Goal: Transaction & Acquisition: Purchase product/service

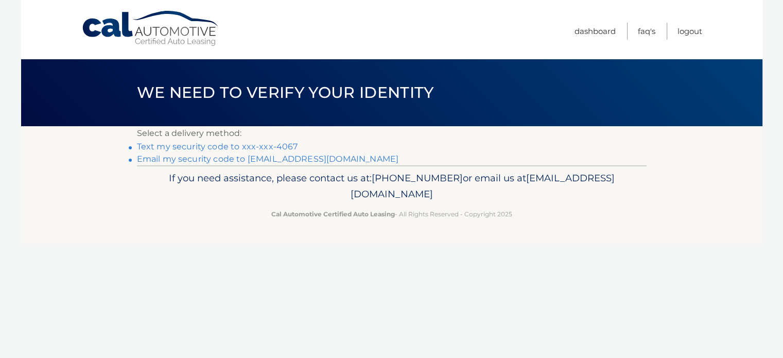
click at [276, 147] on link "Text my security code to xxx-xxx-4067" at bounding box center [217, 147] width 161 height 10
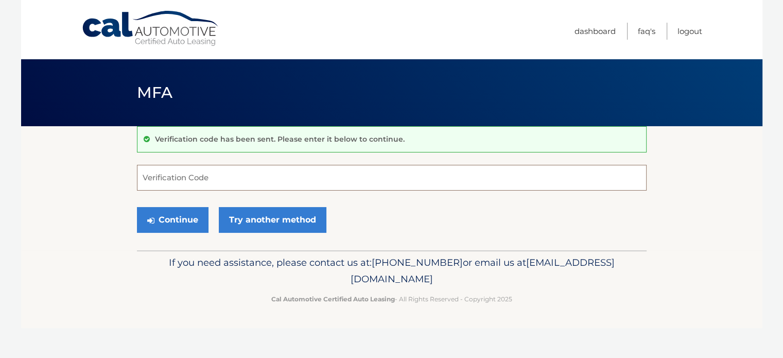
click at [219, 165] on input "Verification Code" at bounding box center [392, 178] width 510 height 26
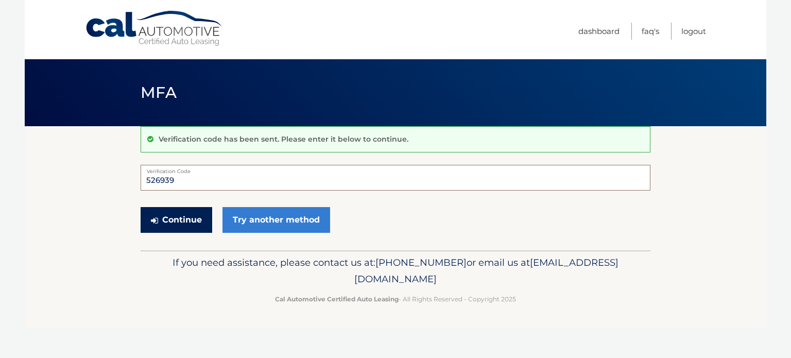
type input "526939"
click at [187, 218] on button "Continue" at bounding box center [177, 220] width 72 height 26
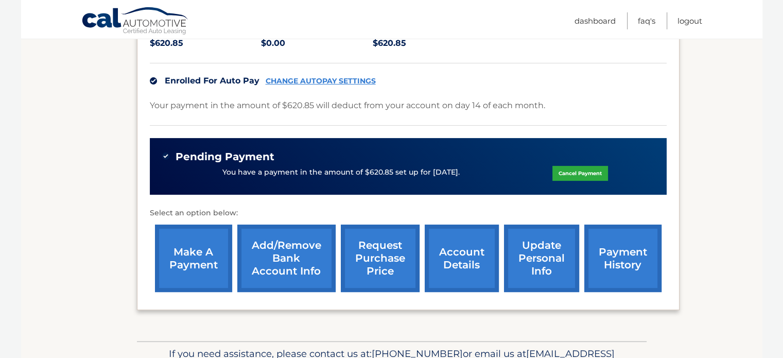
scroll to position [274, 0]
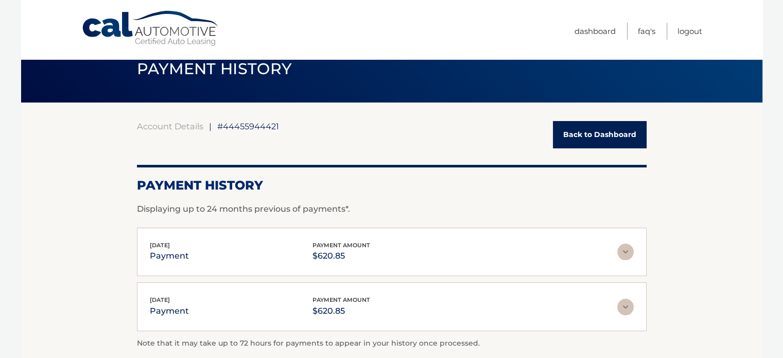
scroll to position [22, 0]
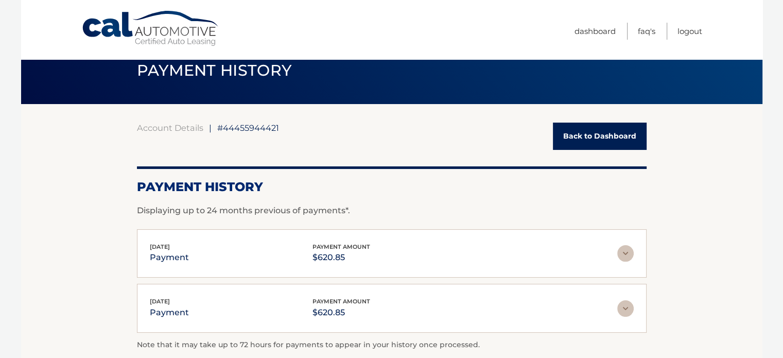
click at [553, 131] on div "Account Details | #44455944421 Back to Dashboard" at bounding box center [392, 136] width 510 height 27
click at [564, 126] on link "Back to Dashboard" at bounding box center [600, 136] width 94 height 27
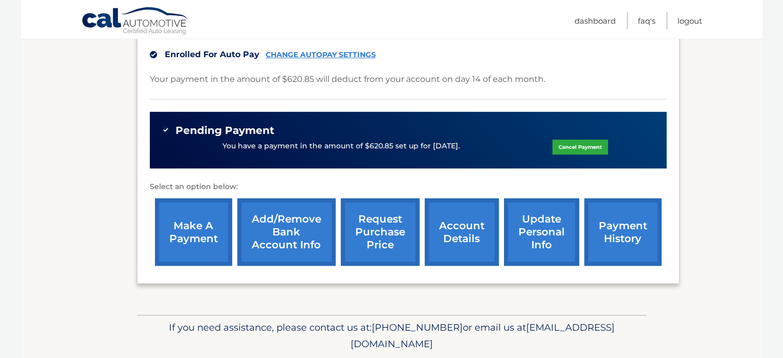
scroll to position [294, 0]
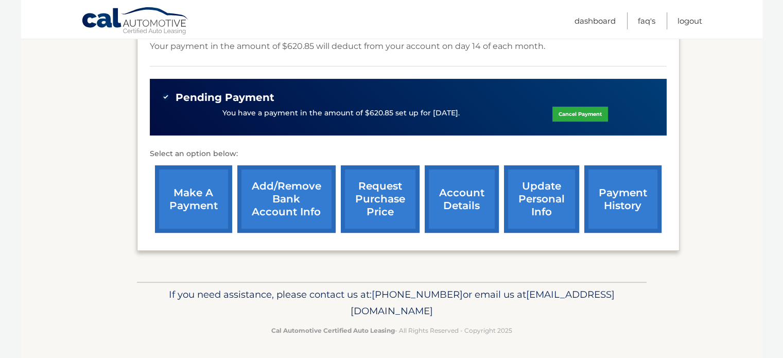
click at [299, 202] on link "Add/Remove bank account info" at bounding box center [286, 198] width 98 height 67
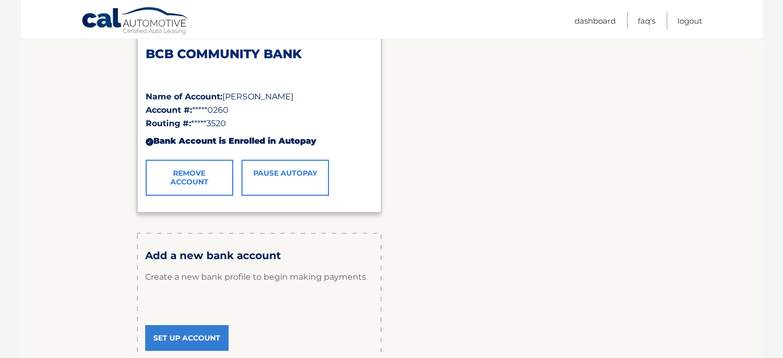
scroll to position [171, 0]
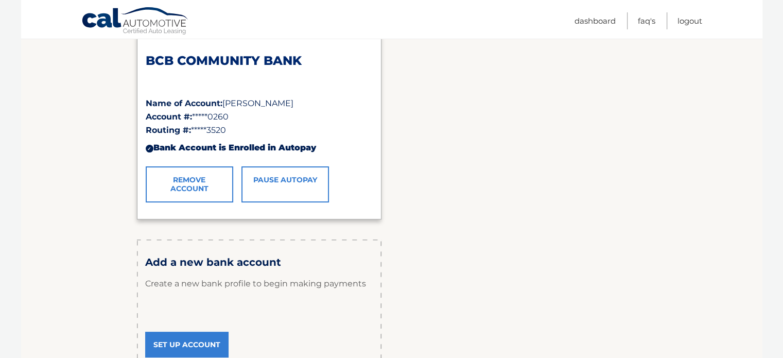
drag, startPoint x: 136, startPoint y: 10, endPoint x: 111, endPoint y: 13, distance: 25.5
click at [135, 10] on link "Cal Automotive" at bounding box center [135, 22] width 108 height 30
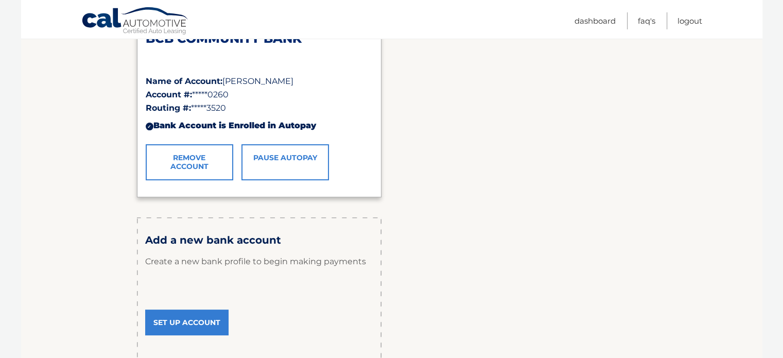
scroll to position [204, 0]
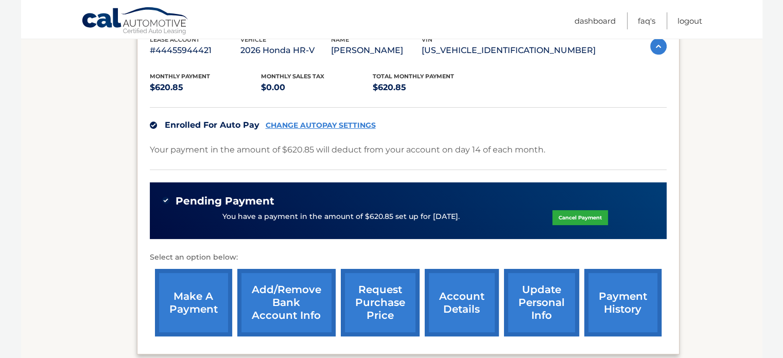
scroll to position [240, 0]
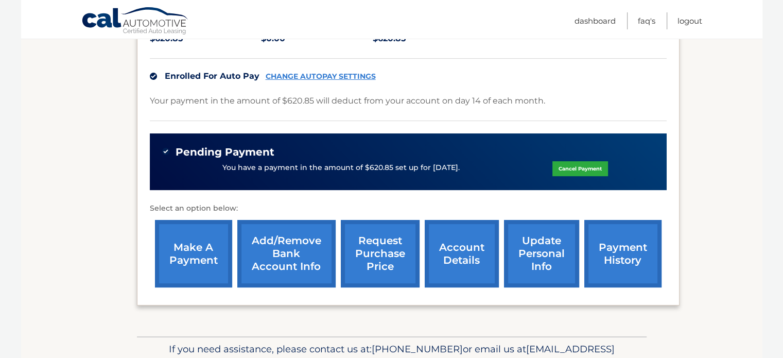
drag, startPoint x: 274, startPoint y: 181, endPoint x: 414, endPoint y: 167, distance: 141.2
click at [381, 156] on div "Pending Payment You have a payment in the amount of $620.85 set up for [DATE]. …" at bounding box center [408, 161] width 517 height 57
click at [406, 179] on div "Pending Payment You have a payment in the amount of $620.85 set up for [DATE]. …" at bounding box center [408, 161] width 517 height 57
click at [425, 171] on p "You have a payment in the amount of $620.85 set up for [DATE]." at bounding box center [340, 167] width 237 height 11
click at [425, 170] on p "You have a payment in the amount of $620.85 set up for [DATE]." at bounding box center [340, 167] width 237 height 11
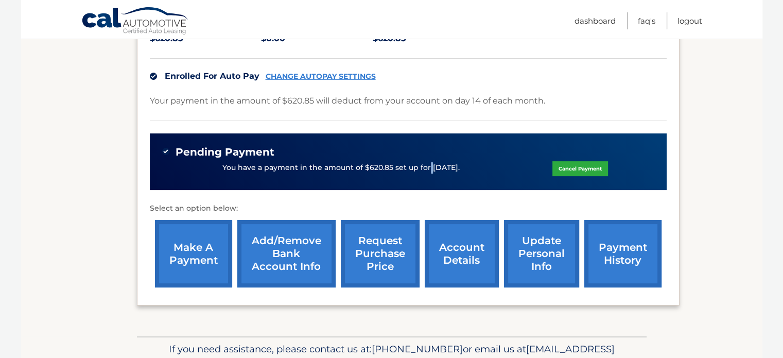
click at [425, 170] on p "You have a payment in the amount of $620.85 set up for [DATE]." at bounding box center [340, 167] width 237 height 11
click at [425, 170] on p "You have a payment in the amount of $620.85 set up for 8/14/2025." at bounding box center [340, 167] width 237 height 11
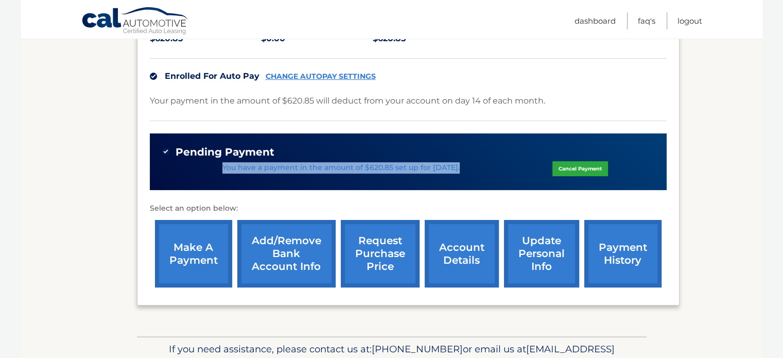
click at [425, 170] on p "You have a payment in the amount of $620.85 set up for 8/14/2025." at bounding box center [340, 167] width 237 height 11
click at [579, 162] on link "Cancel Payment" at bounding box center [580, 168] width 56 height 15
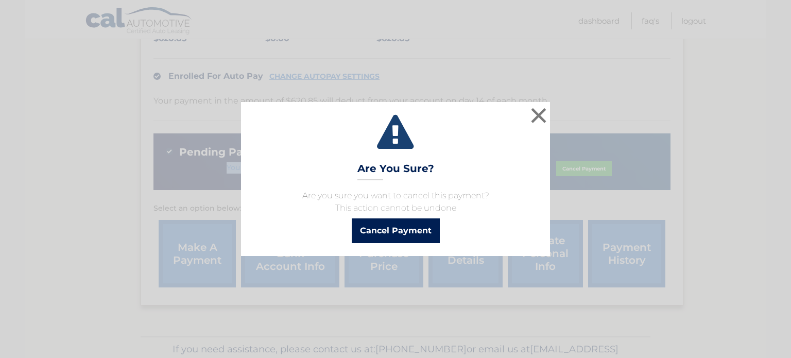
click at [381, 231] on button "Cancel Payment" at bounding box center [396, 230] width 88 height 25
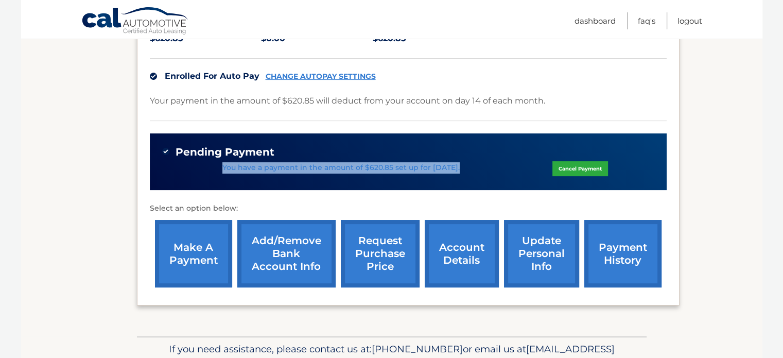
click at [211, 254] on link "make a payment" at bounding box center [193, 253] width 77 height 67
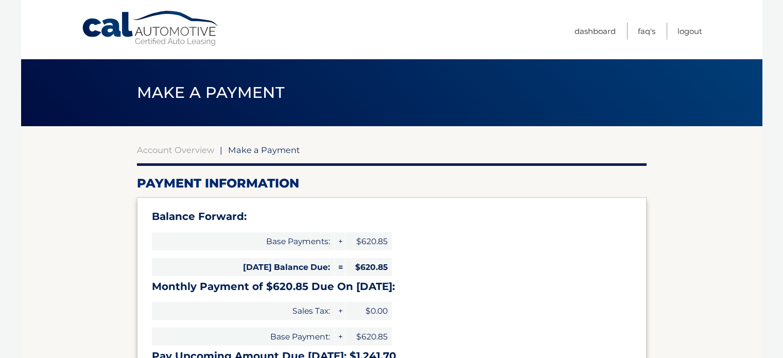
select select "NThkMTQ0NTEtNDFmNC00OTVkLWI4YzItZGY0ZWM5MzA1Njhi"
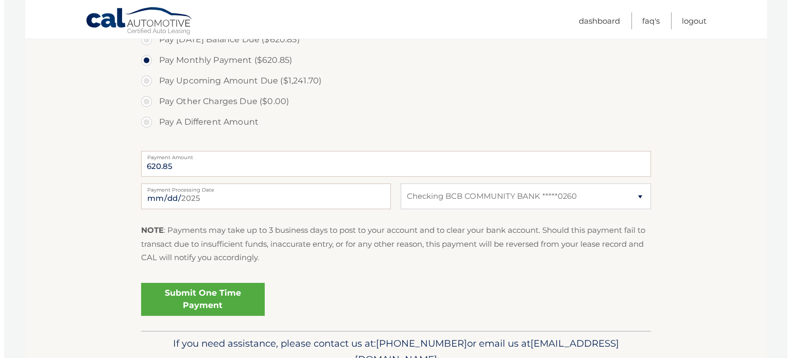
scroll to position [412, 0]
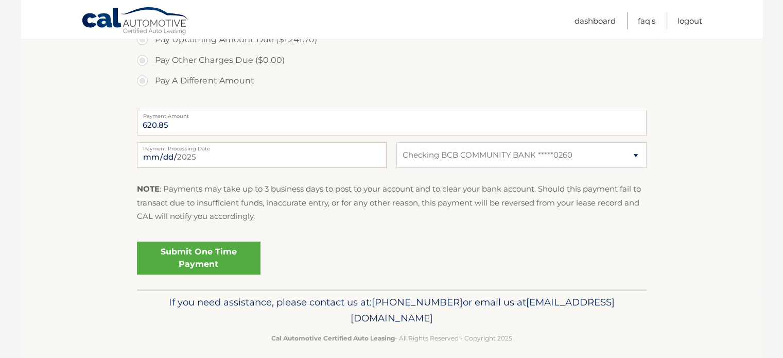
click at [212, 248] on link "Submit One Time Payment" at bounding box center [199, 257] width 124 height 33
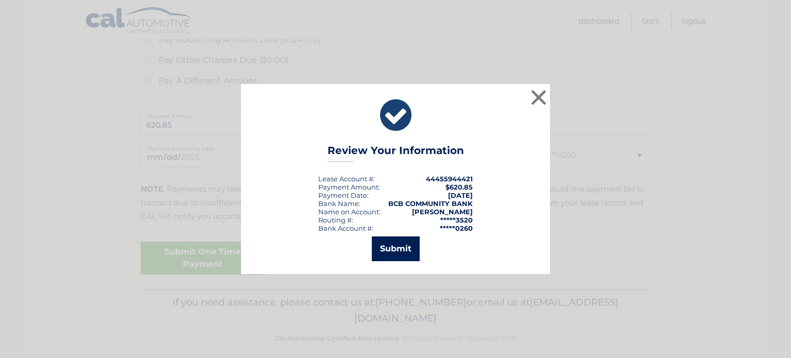
click at [406, 260] on button "Submit" at bounding box center [396, 248] width 48 height 25
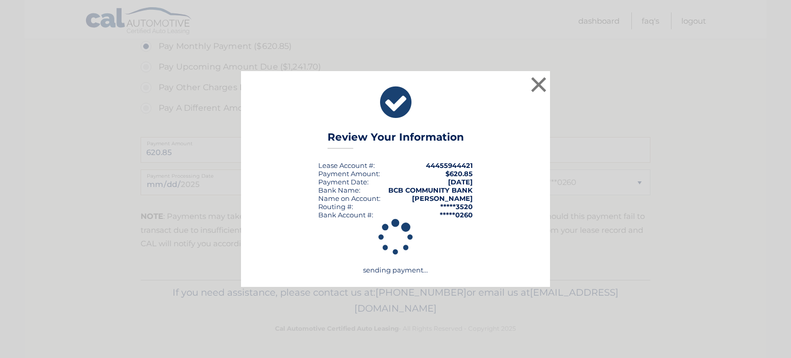
scroll to position [383, 0]
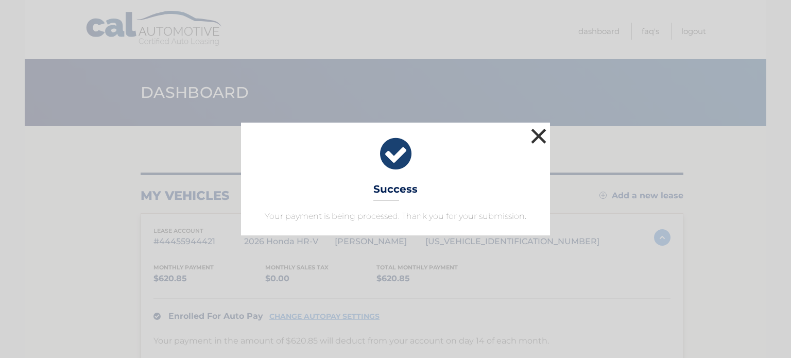
click at [543, 132] on button "×" at bounding box center [538, 136] width 21 height 21
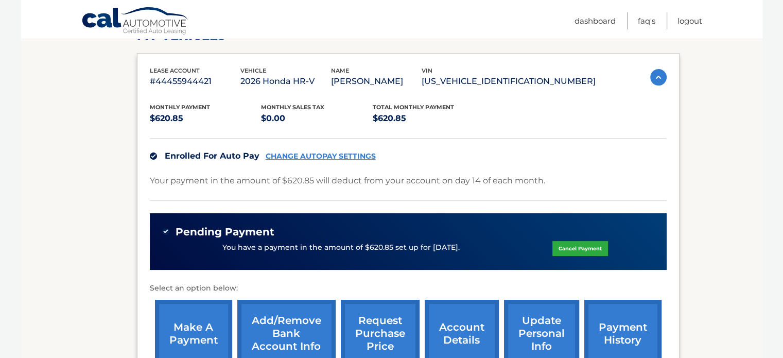
scroll to position [274, 0]
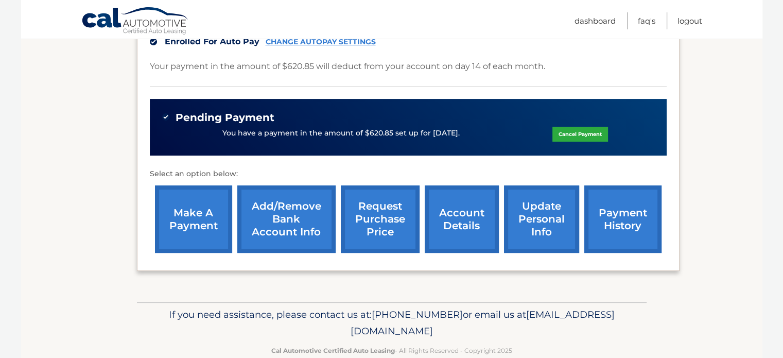
click at [586, 131] on link "Cancel Payment" at bounding box center [580, 134] width 56 height 15
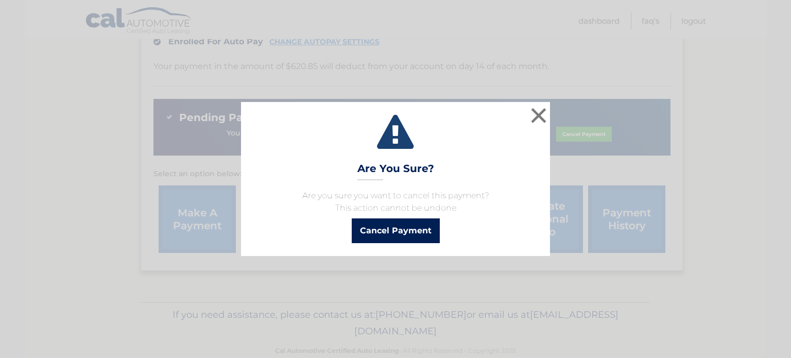
drag, startPoint x: 396, startPoint y: 208, endPoint x: 371, endPoint y: 231, distance: 33.9
click at [379, 222] on div "× Are You Sure? Are you sure you want to cancel this payment? This action canno…" at bounding box center [395, 178] width 309 height 153
click at [370, 231] on button "Cancel Payment" at bounding box center [396, 230] width 88 height 25
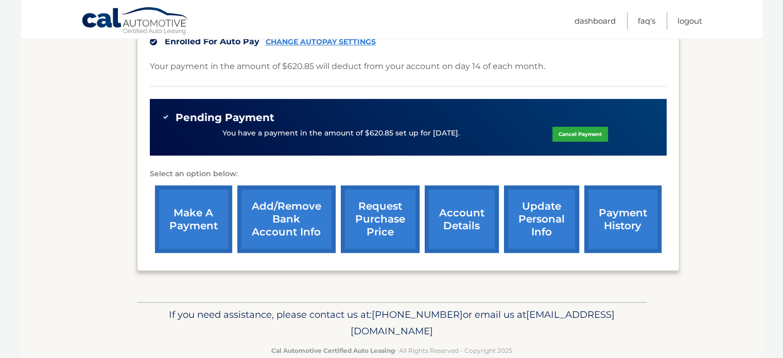
click at [616, 221] on link "payment history" at bounding box center [622, 218] width 77 height 67
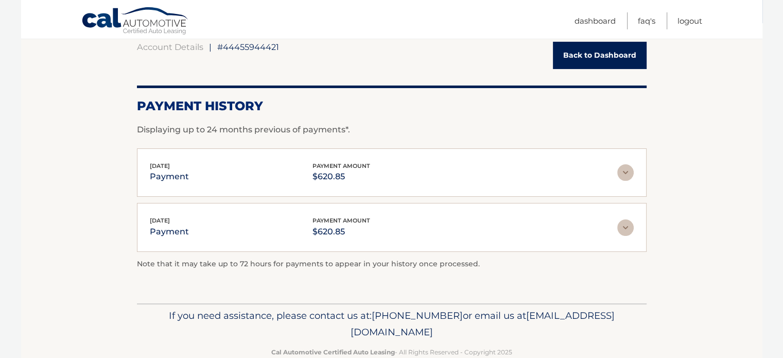
scroll to position [125, 0]
